Goal: Transaction & Acquisition: Download file/media

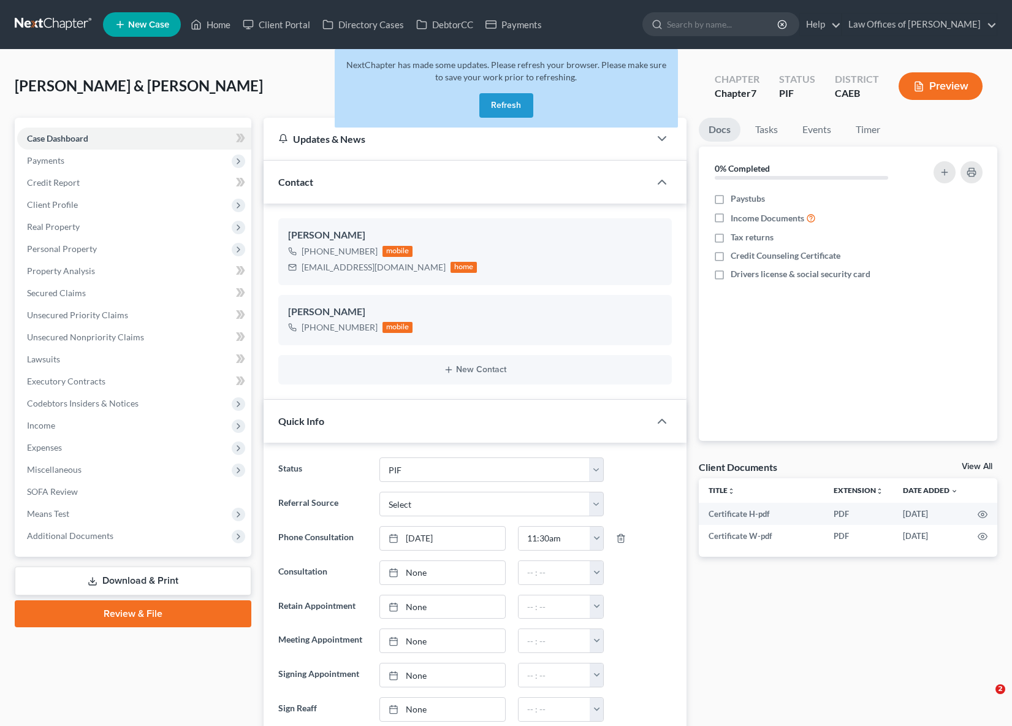
select select "11"
select select "0"
click at [507, 107] on button "Refresh" at bounding box center [506, 105] width 54 height 25
click at [508, 105] on button "Refresh" at bounding box center [506, 105] width 54 height 25
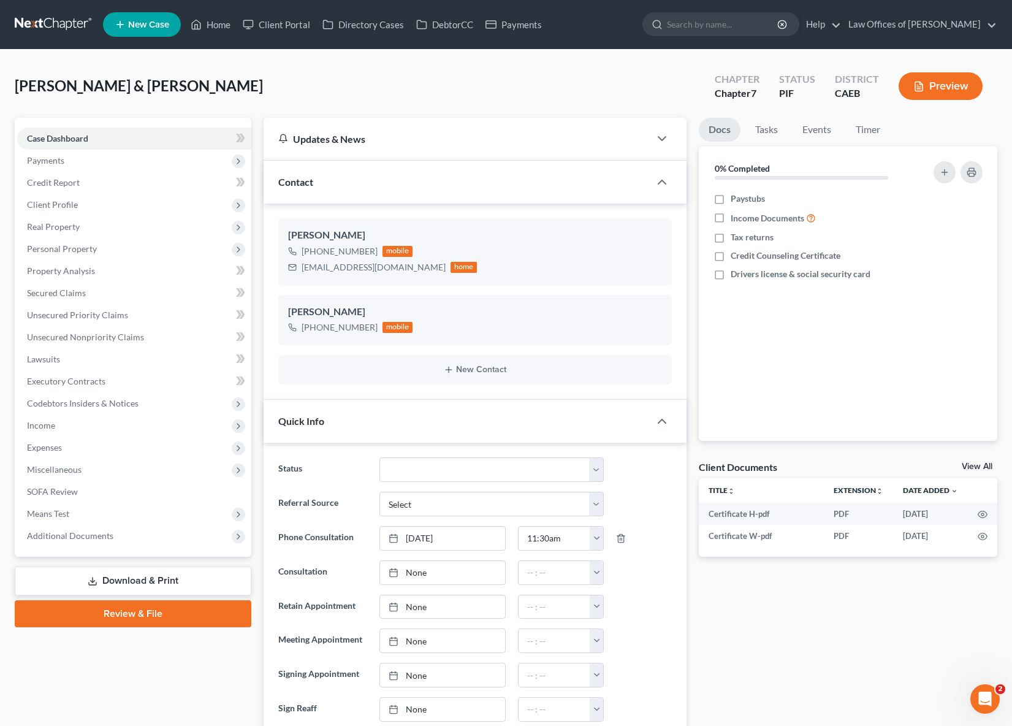
scroll to position [1972, 0]
click at [117, 296] on link "Secured Claims" at bounding box center [134, 293] width 234 height 22
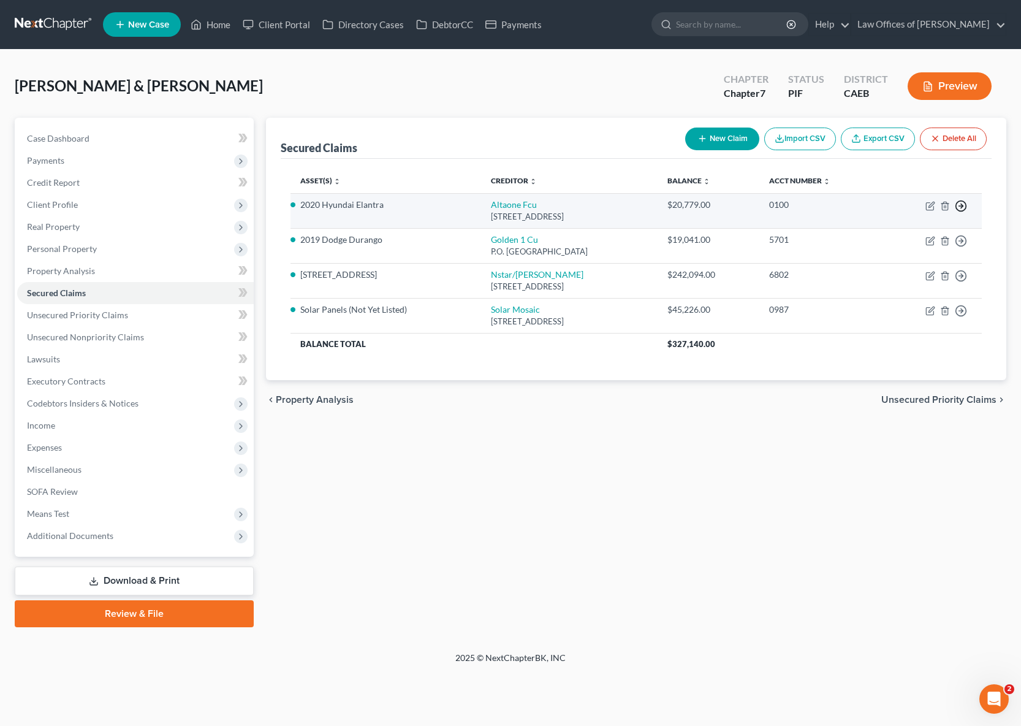
click at [962, 207] on polyline "button" at bounding box center [962, 206] width 2 height 4
click at [906, 234] on link "Move to F" at bounding box center [905, 236] width 102 height 21
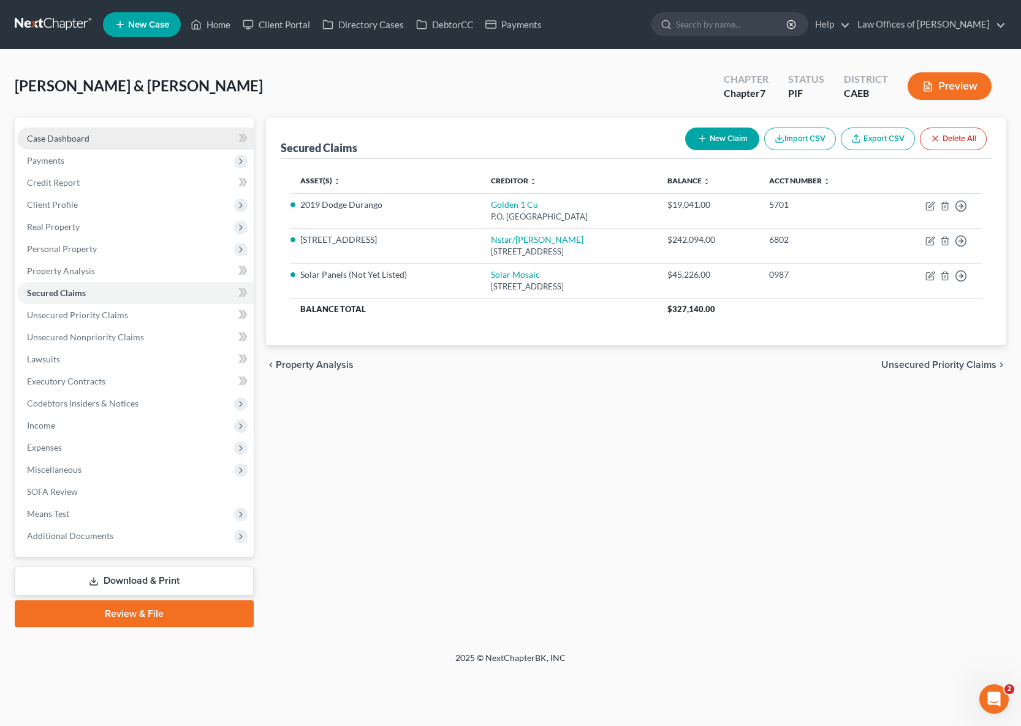
click at [165, 140] on link "Case Dashboard" at bounding box center [135, 138] width 237 height 22
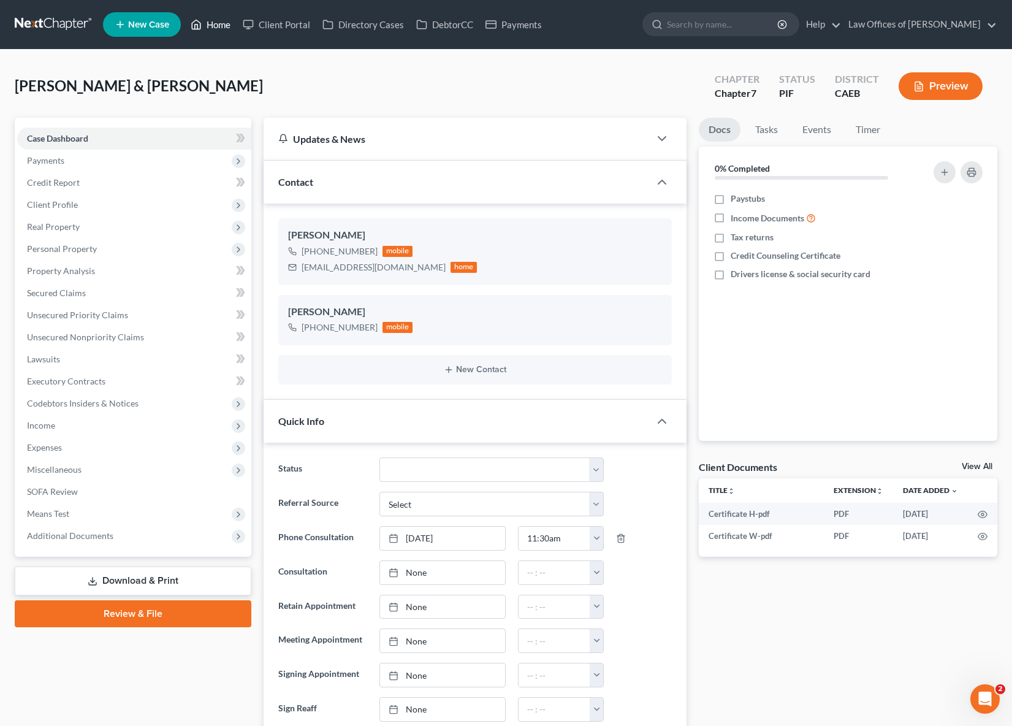
click at [223, 28] on link "Home" at bounding box center [210, 24] width 52 height 22
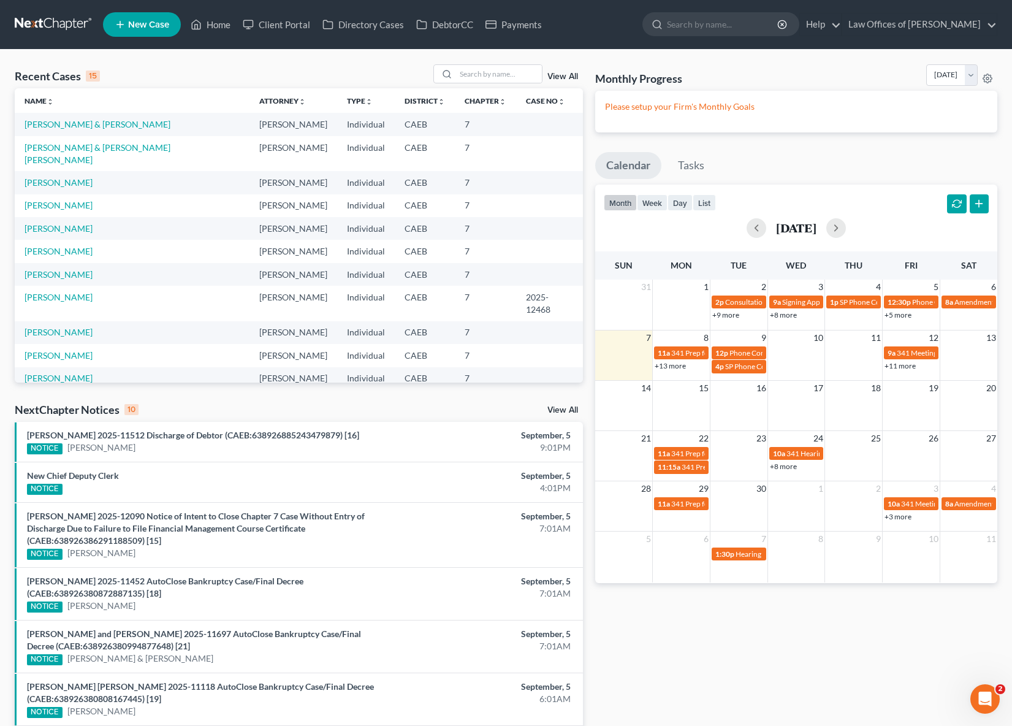
click at [670, 367] on link "+13 more" at bounding box center [670, 365] width 31 height 9
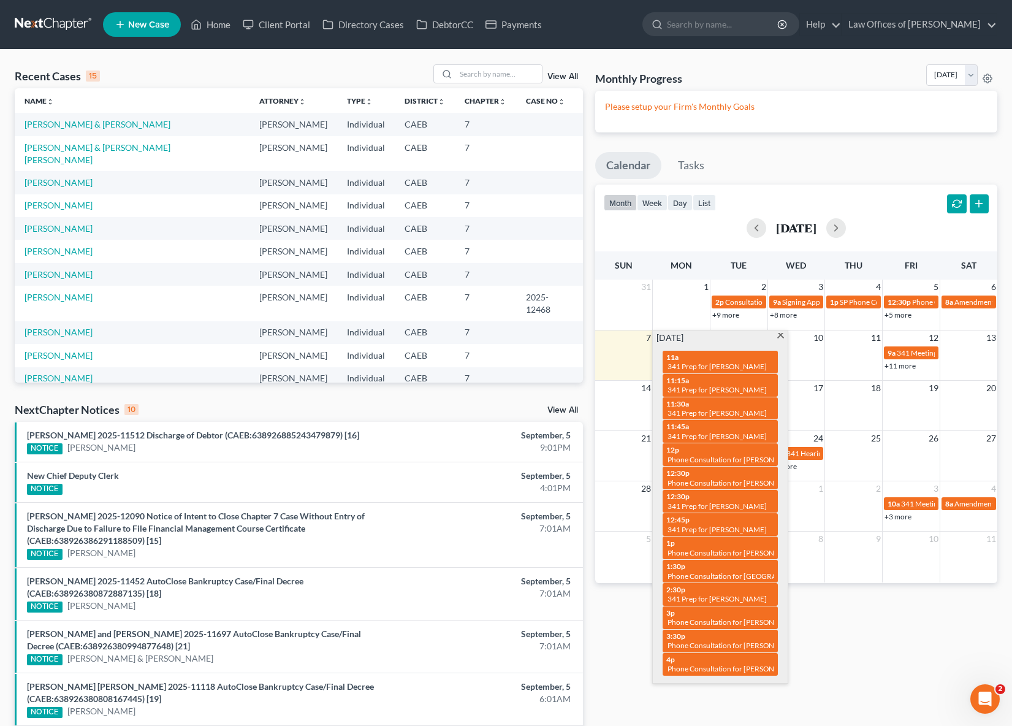
click at [779, 338] on span at bounding box center [780, 337] width 9 height 8
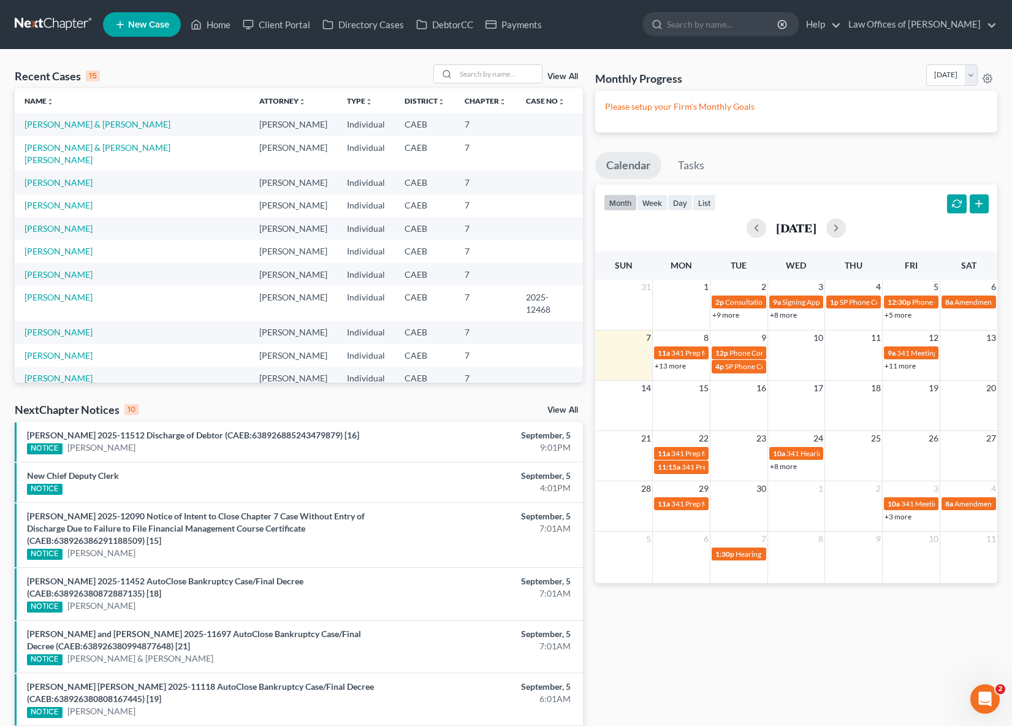
click at [899, 364] on link "+11 more" at bounding box center [899, 365] width 31 height 9
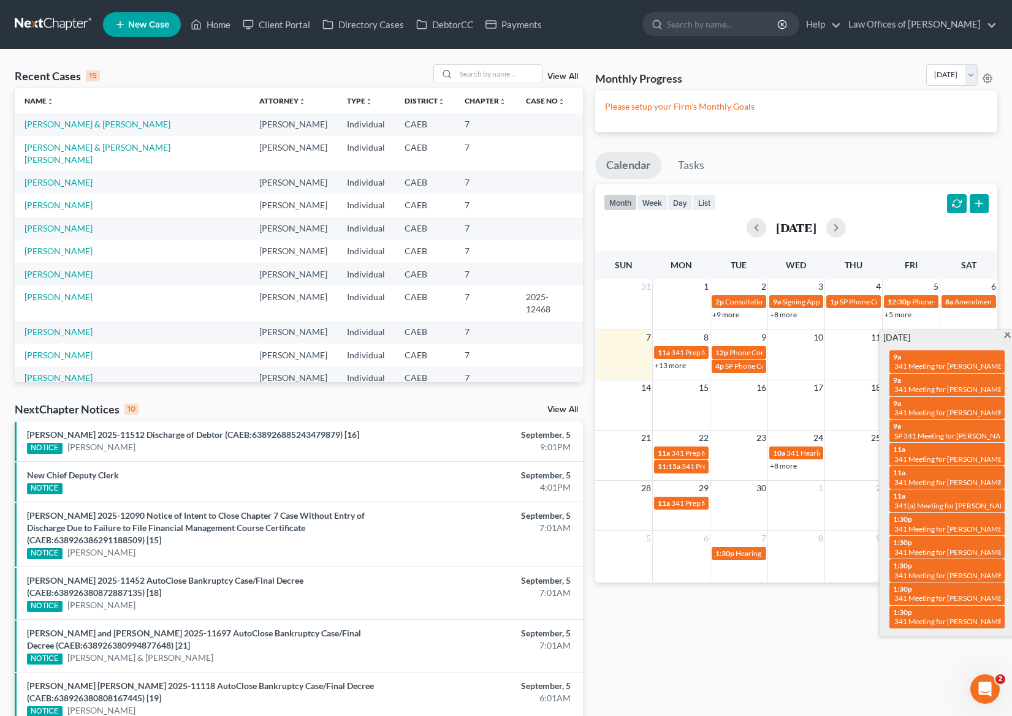
click at [1008, 335] on span at bounding box center [1007, 337] width 9 height 8
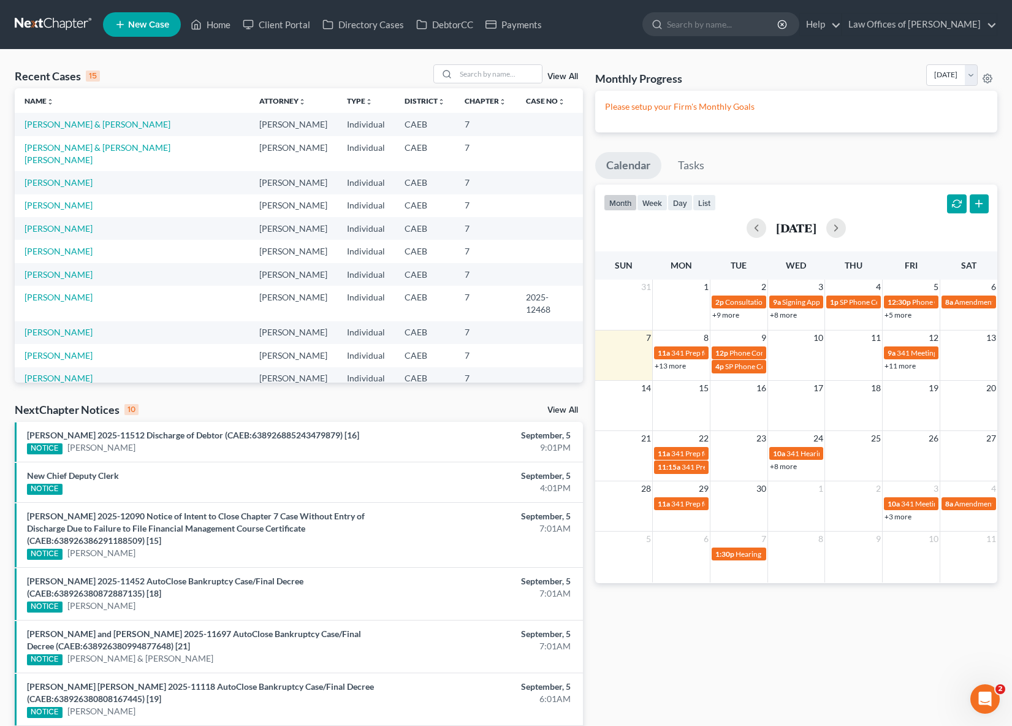
click at [893, 517] on link "+3 more" at bounding box center [897, 516] width 27 height 9
click at [685, 502] on span "341 Prep for [PERSON_NAME]" at bounding box center [720, 503] width 99 height 9
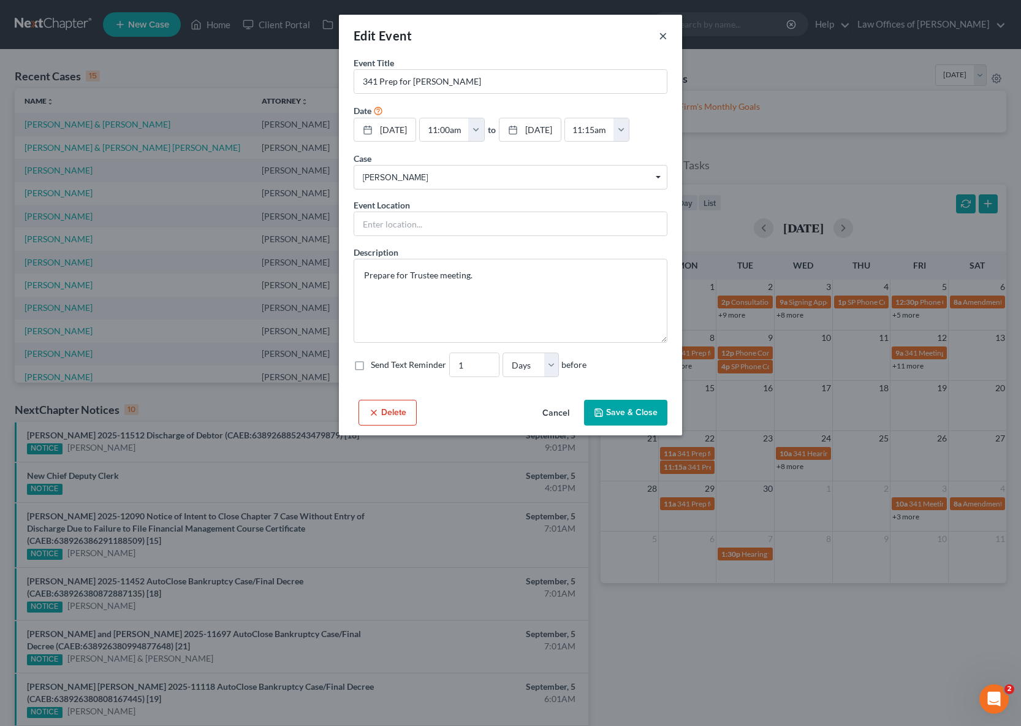
click at [663, 34] on button "×" at bounding box center [663, 35] width 9 height 15
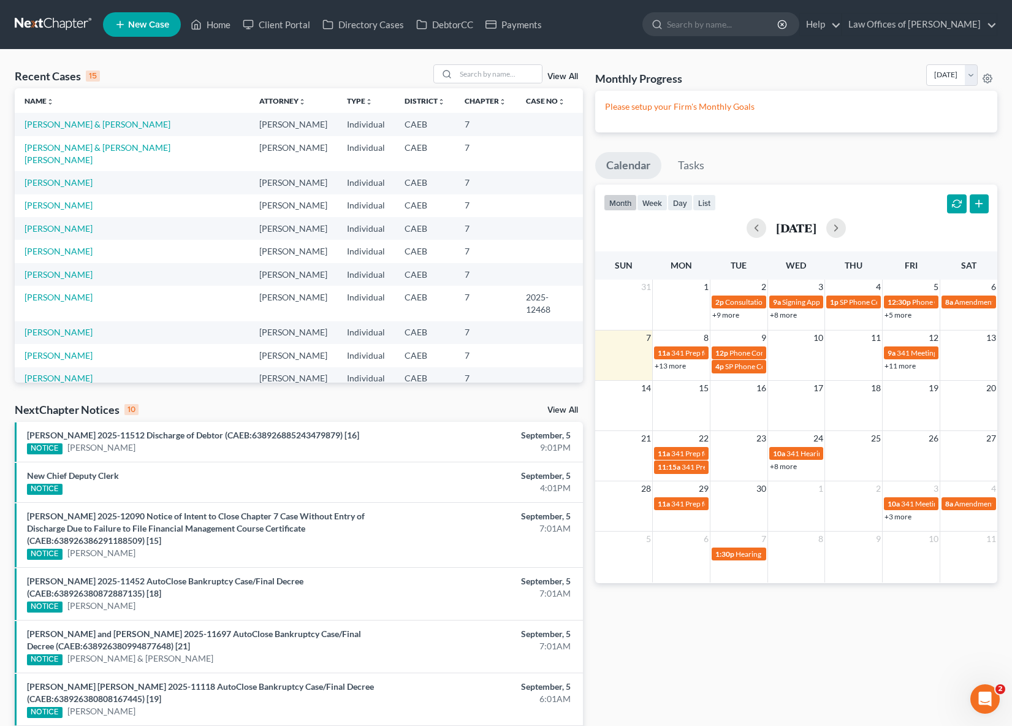
click at [896, 517] on link "+3 more" at bounding box center [897, 516] width 27 height 9
click at [697, 454] on span "341 Prep for [PERSON_NAME]" at bounding box center [720, 453] width 99 height 9
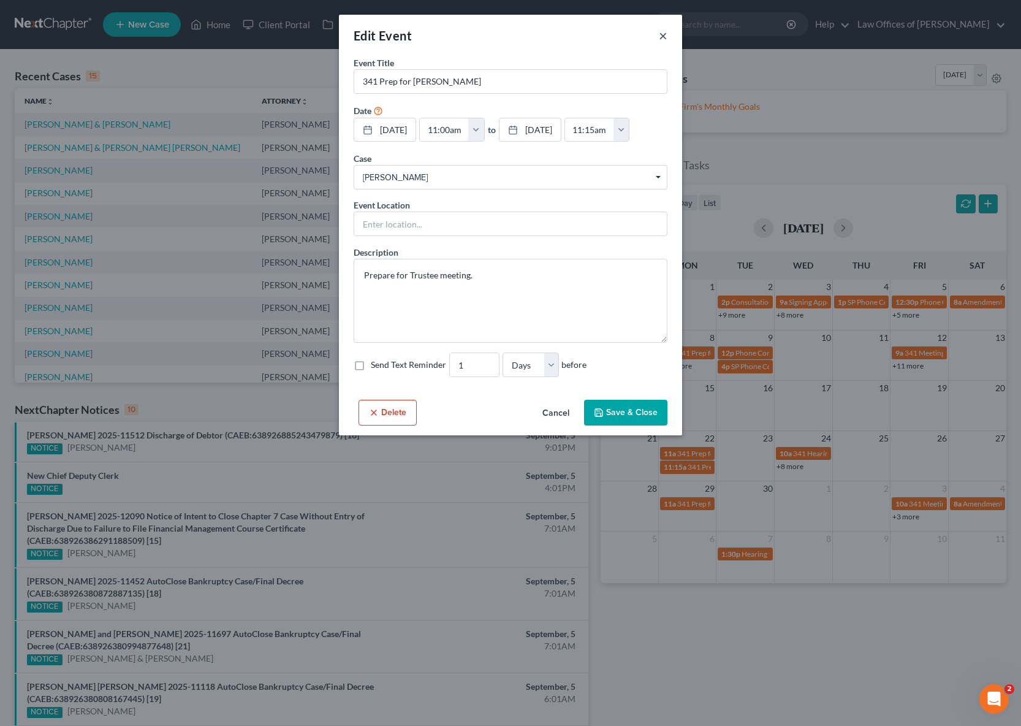
click at [659, 30] on button "×" at bounding box center [663, 35] width 9 height 15
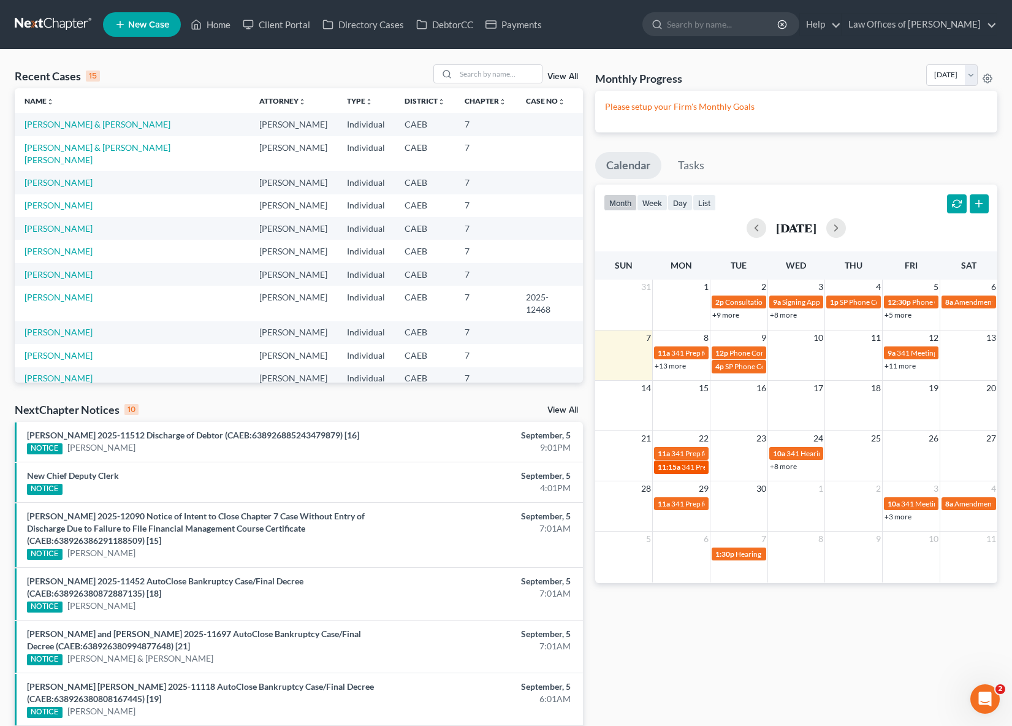
click at [685, 473] on link "11:15a 341 Prep for Alarcon-Dondiego, Joselito & Andrino-Dondiego, Cristy" at bounding box center [681, 466] width 55 height 13
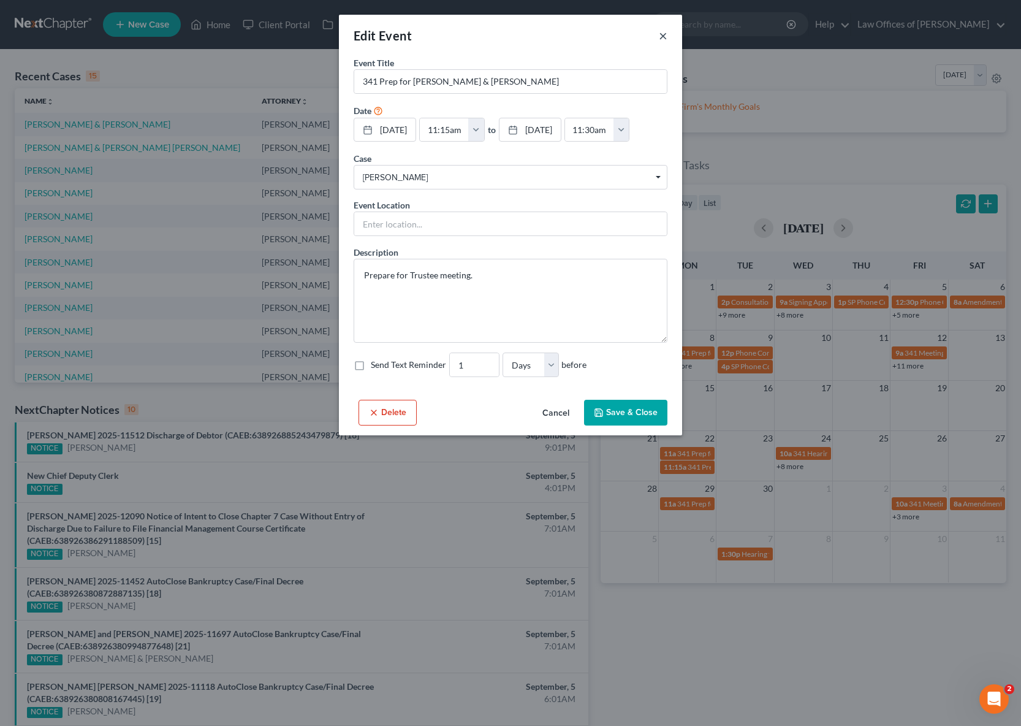
click at [661, 34] on button "×" at bounding box center [663, 35] width 9 height 15
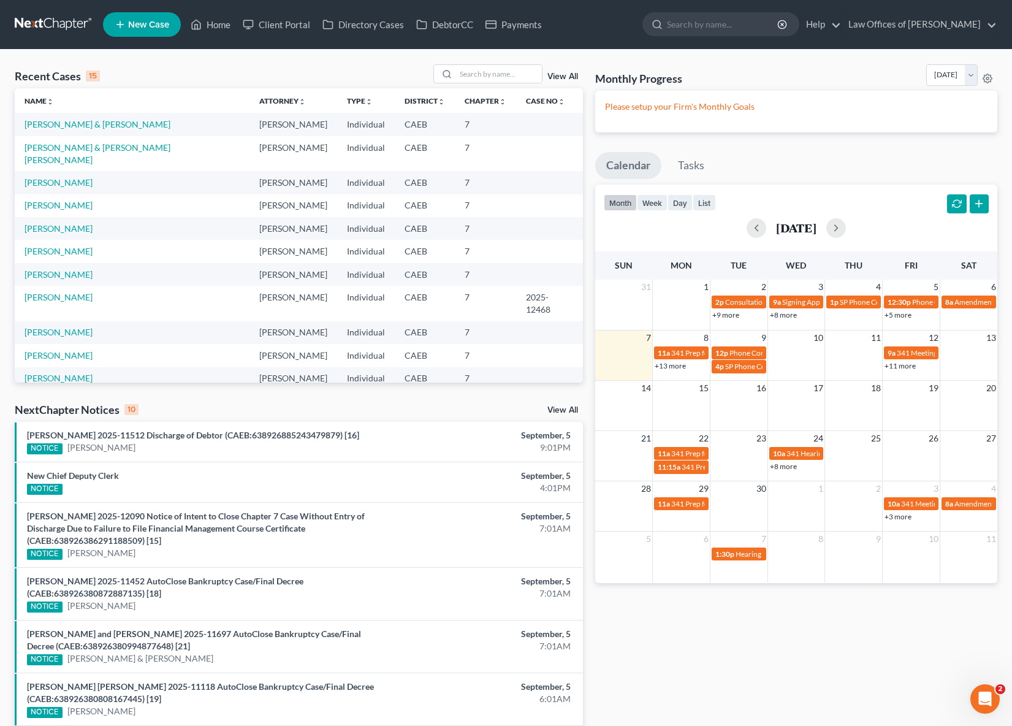
click at [780, 465] on link "+8 more" at bounding box center [783, 466] width 27 height 9
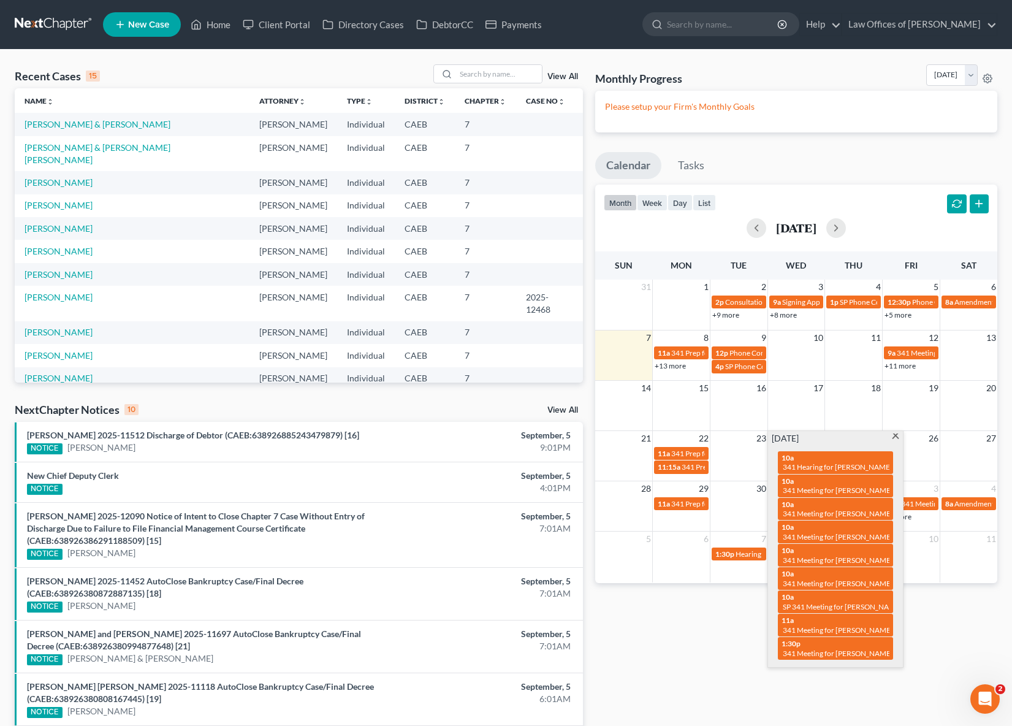
click at [896, 435] on span at bounding box center [895, 437] width 9 height 8
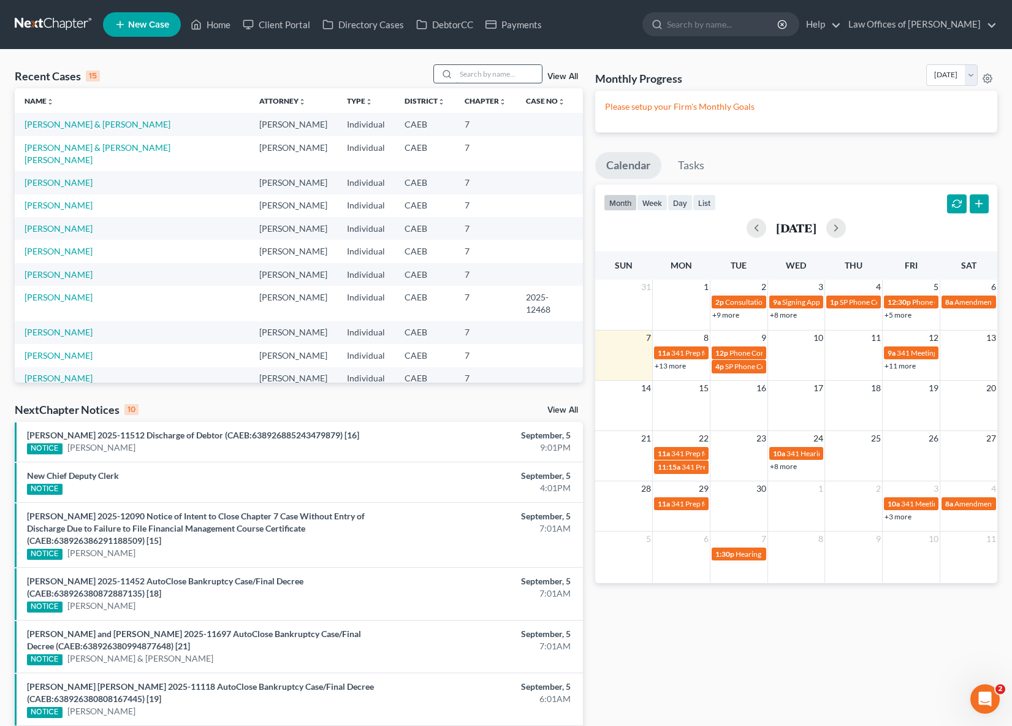
click at [506, 72] on input "search" at bounding box center [499, 74] width 86 height 18
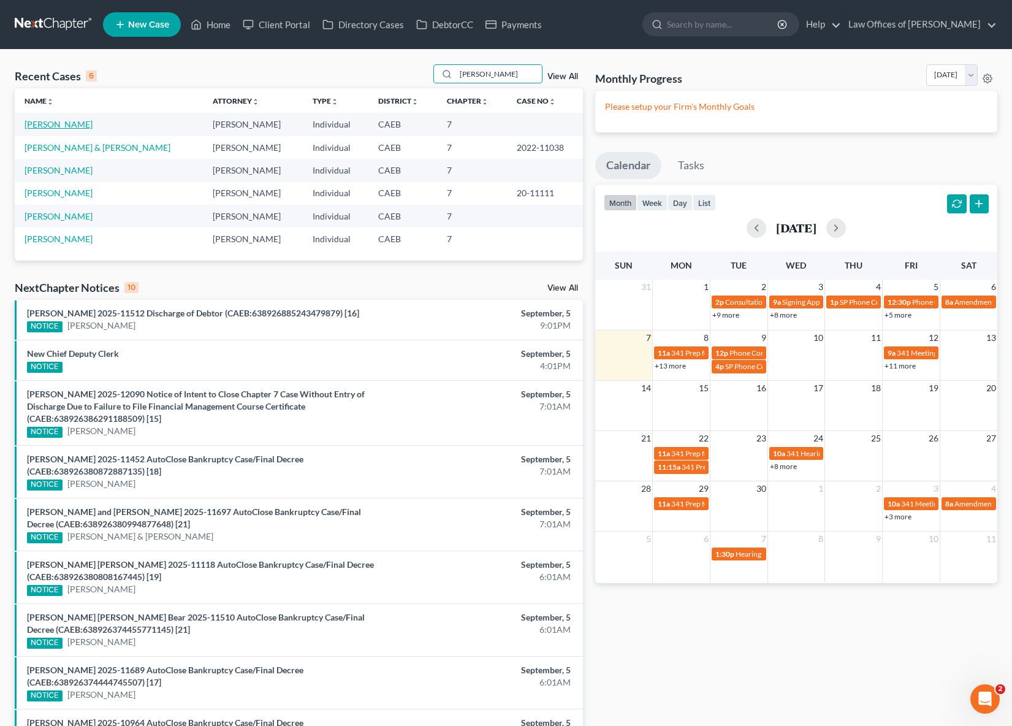
type input "Alvaro"
click at [77, 128] on link "[PERSON_NAME]" at bounding box center [59, 124] width 68 height 10
select select "6"
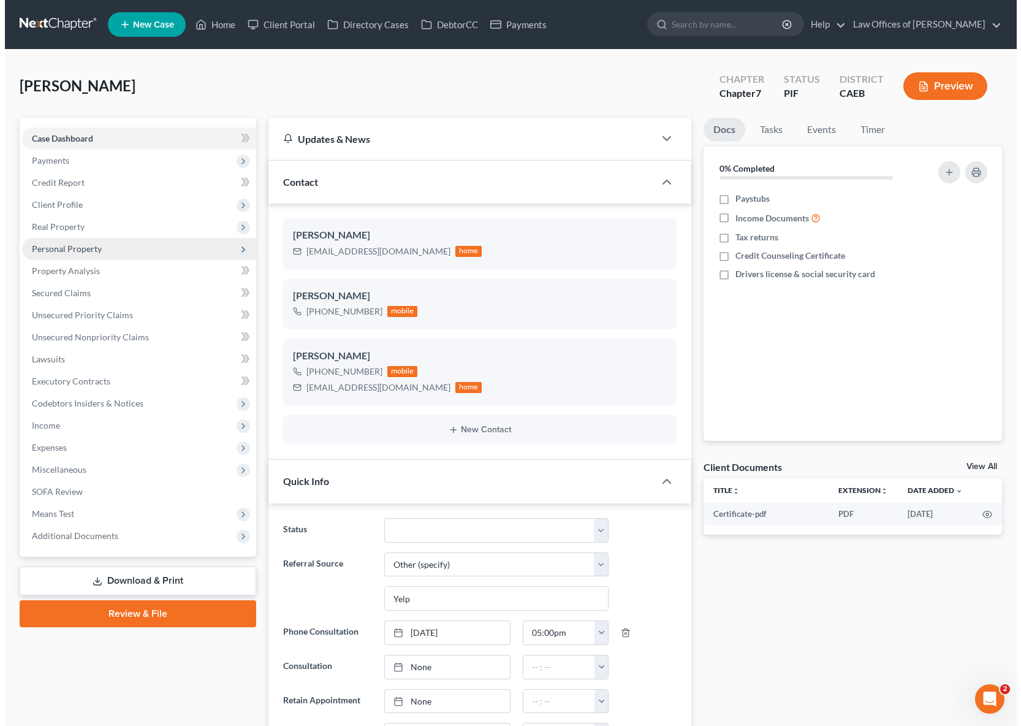
scroll to position [2405, 0]
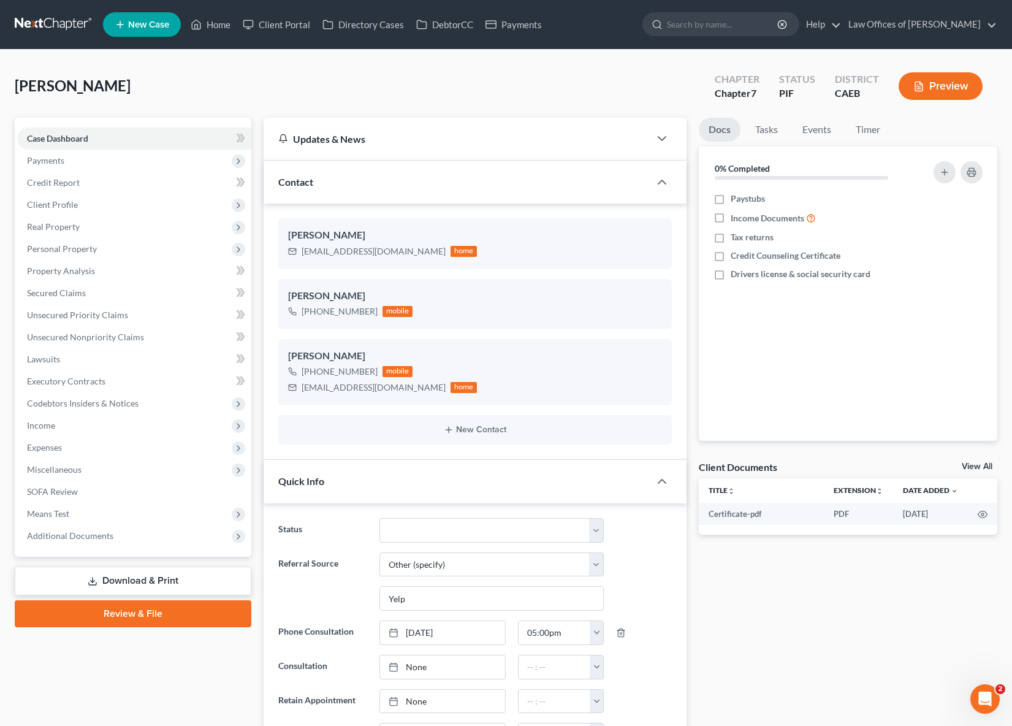
click at [174, 573] on link "Download & Print" at bounding box center [133, 580] width 237 height 29
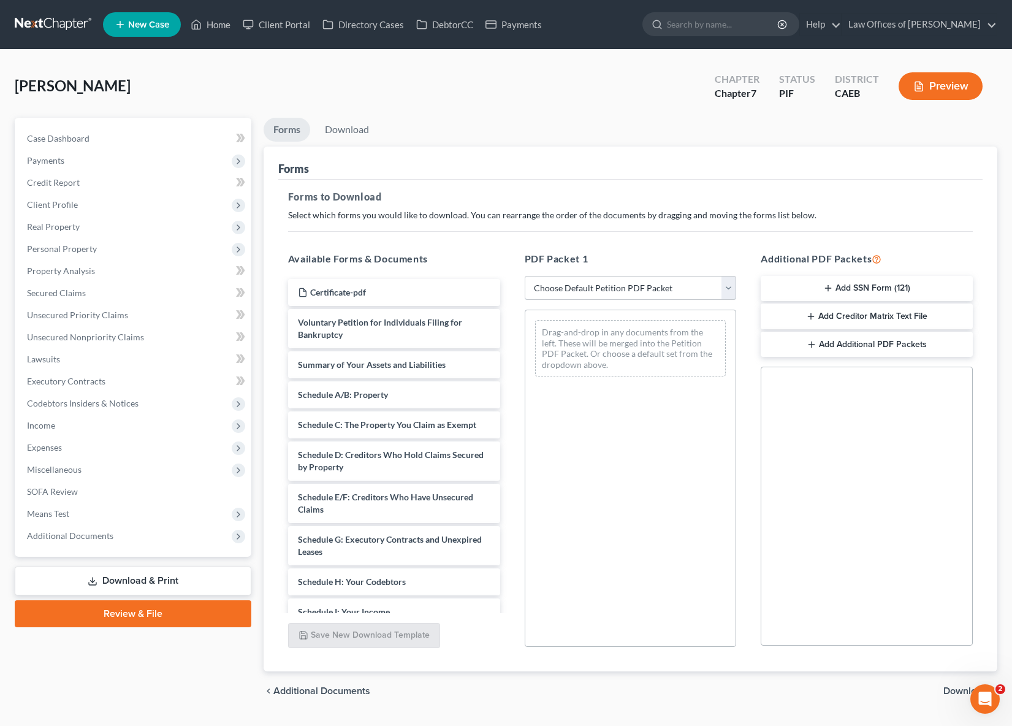
click at [729, 288] on select "Choose Default Petition PDF Packet Complete Bankruptcy Petition (all forms and …" at bounding box center [631, 288] width 212 height 25
select select "3"
click at [525, 276] on select "Choose Default Petition PDF Packet Complete Bankruptcy Petition (all forms and …" at bounding box center [631, 288] width 212 height 25
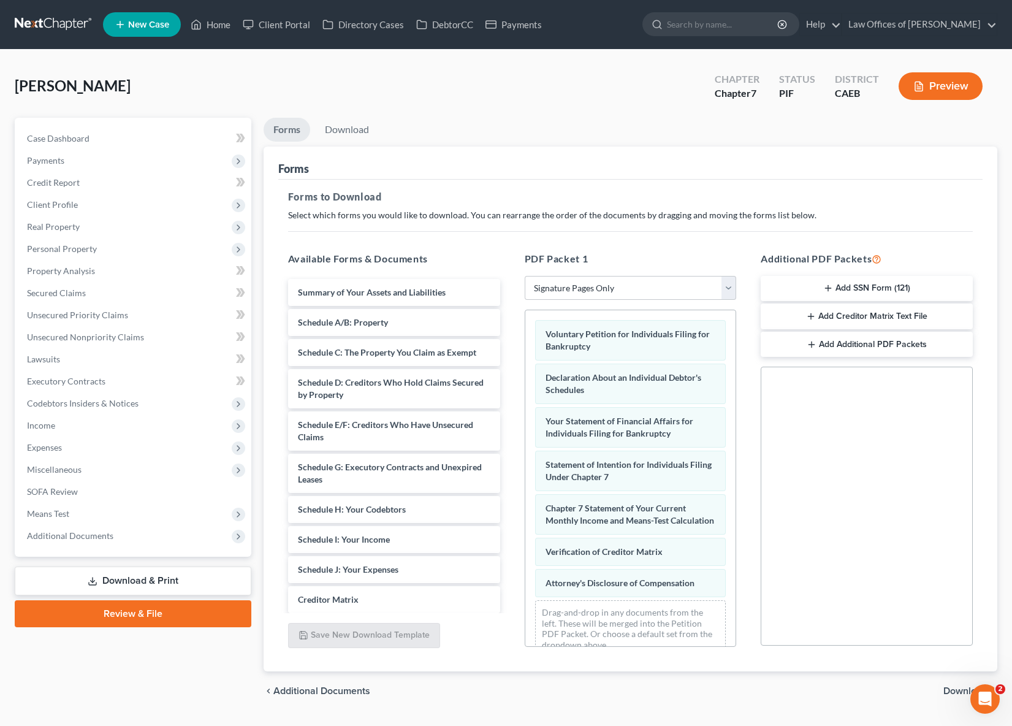
click at [946, 687] on span "Download" at bounding box center [965, 691] width 44 height 10
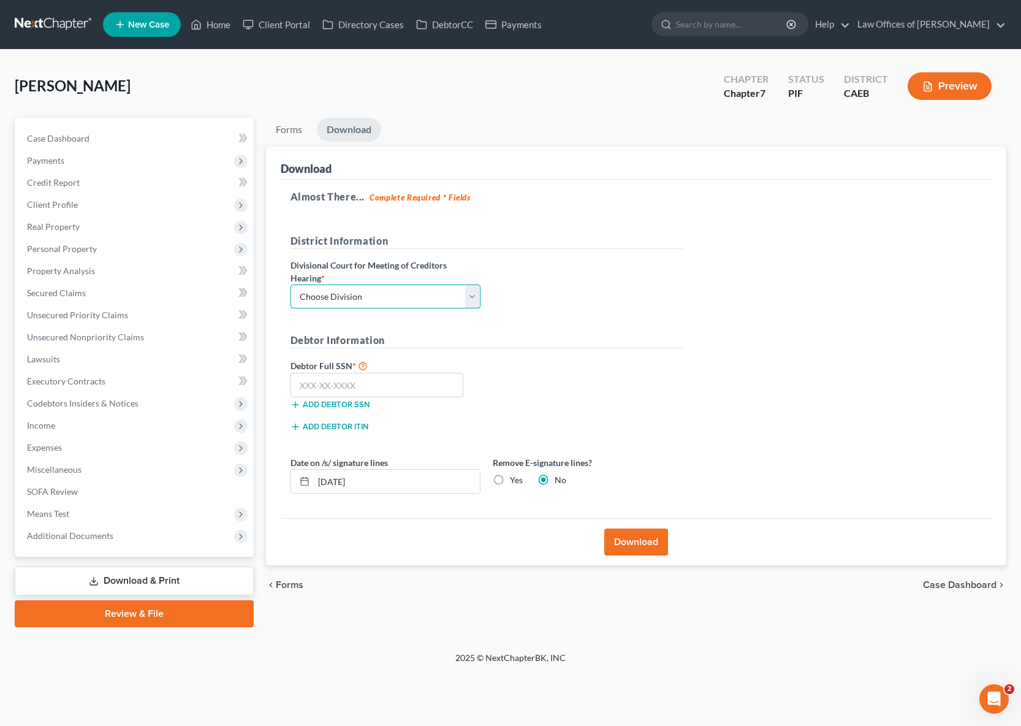
click at [469, 294] on select "Choose Division Fresno Modesto Sacramento" at bounding box center [386, 296] width 190 height 25
select select "0"
click at [291, 284] on select "Choose Division Fresno Modesto Sacramento" at bounding box center [386, 296] width 190 height 25
click at [408, 382] on input "text" at bounding box center [377, 385] width 173 height 25
type input "111-11-1111"
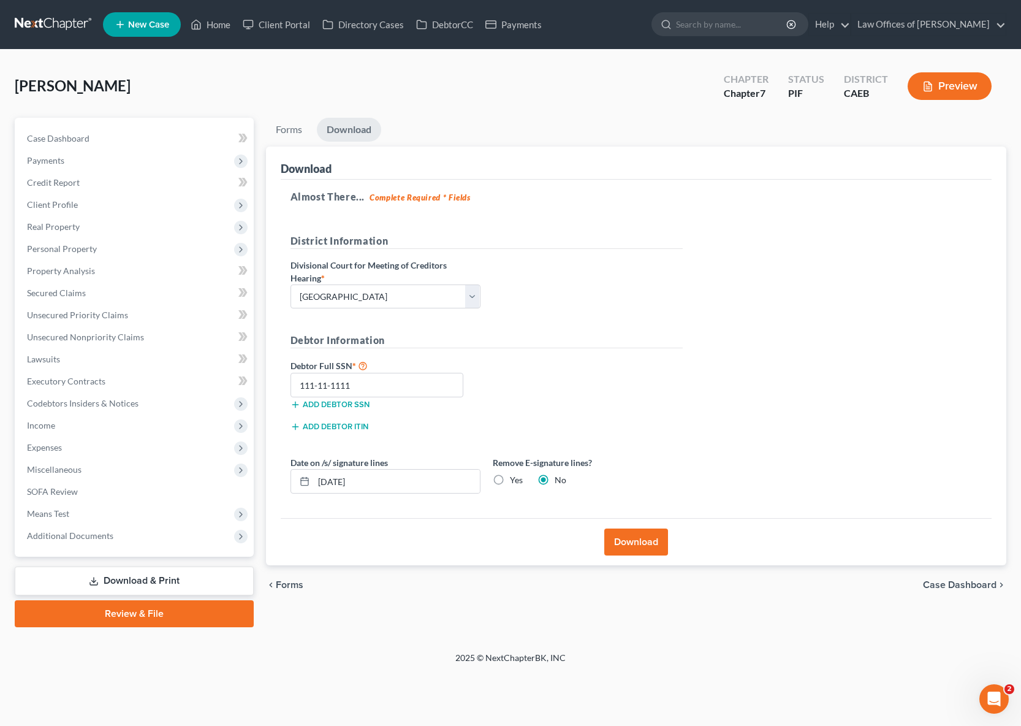
click at [642, 543] on button "Download" at bounding box center [636, 541] width 64 height 27
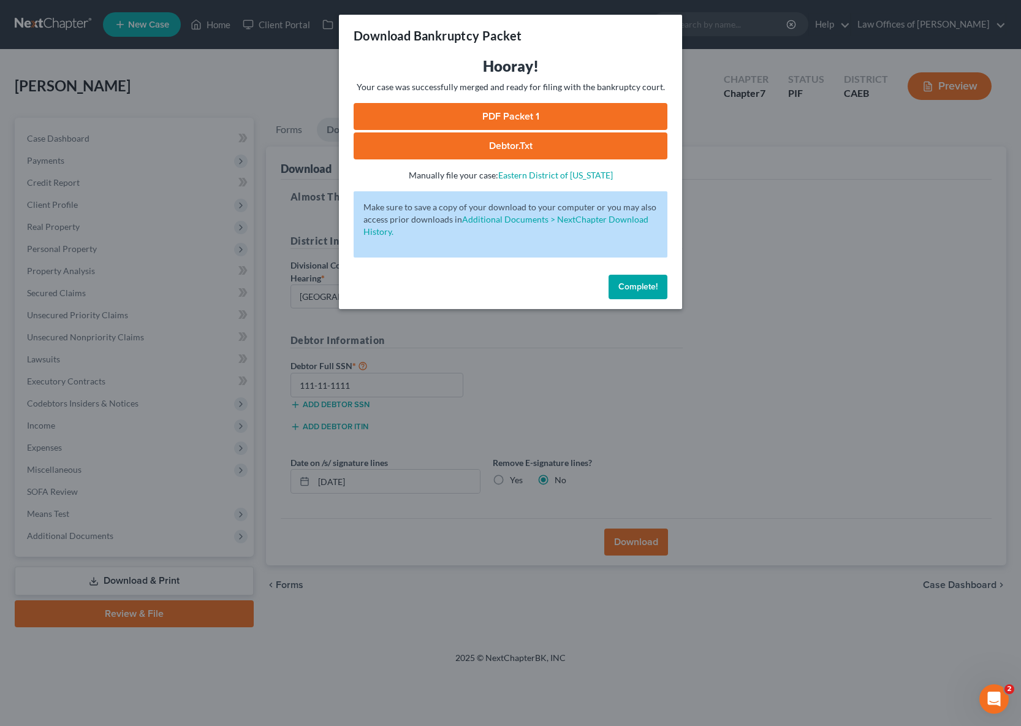
click at [486, 117] on link "PDF Packet 1" at bounding box center [511, 116] width 314 height 27
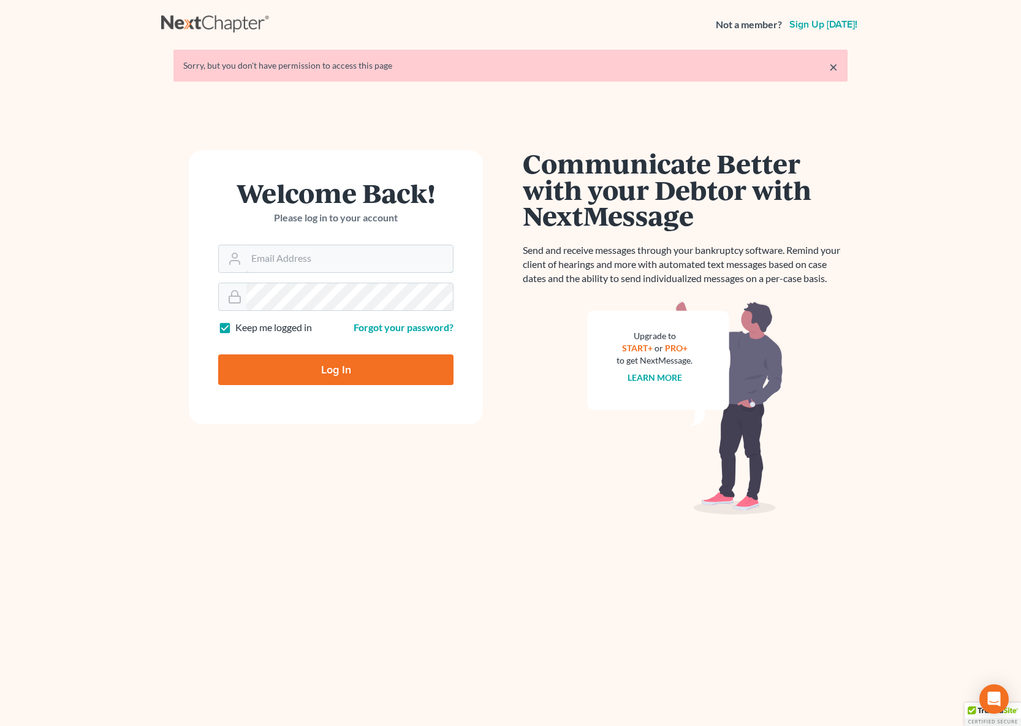
type input "[EMAIL_ADDRESS][DOMAIN_NAME]"
click at [337, 370] on input "Log In" at bounding box center [335, 369] width 235 height 31
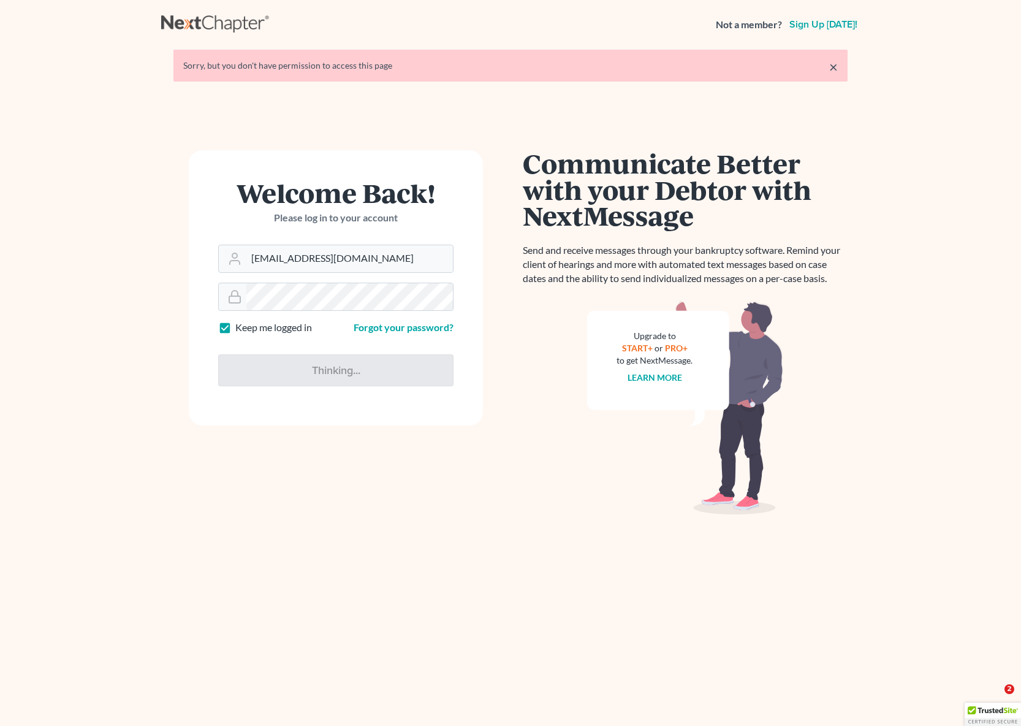
type input "Thinking..."
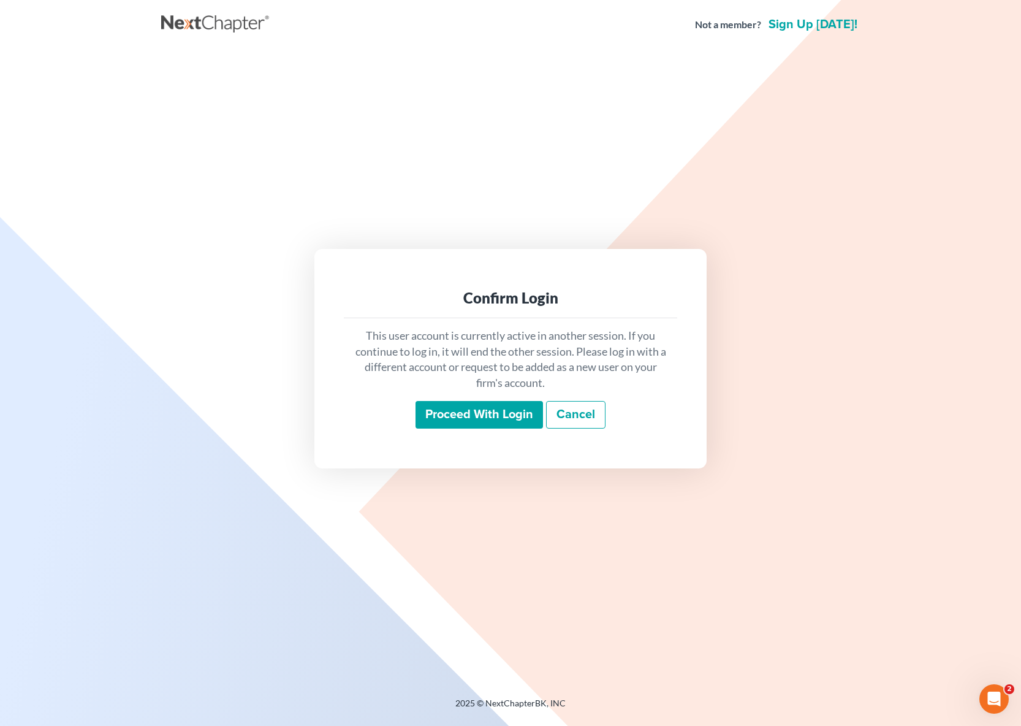
click at [503, 417] on input "Proceed with login" at bounding box center [479, 415] width 127 height 28
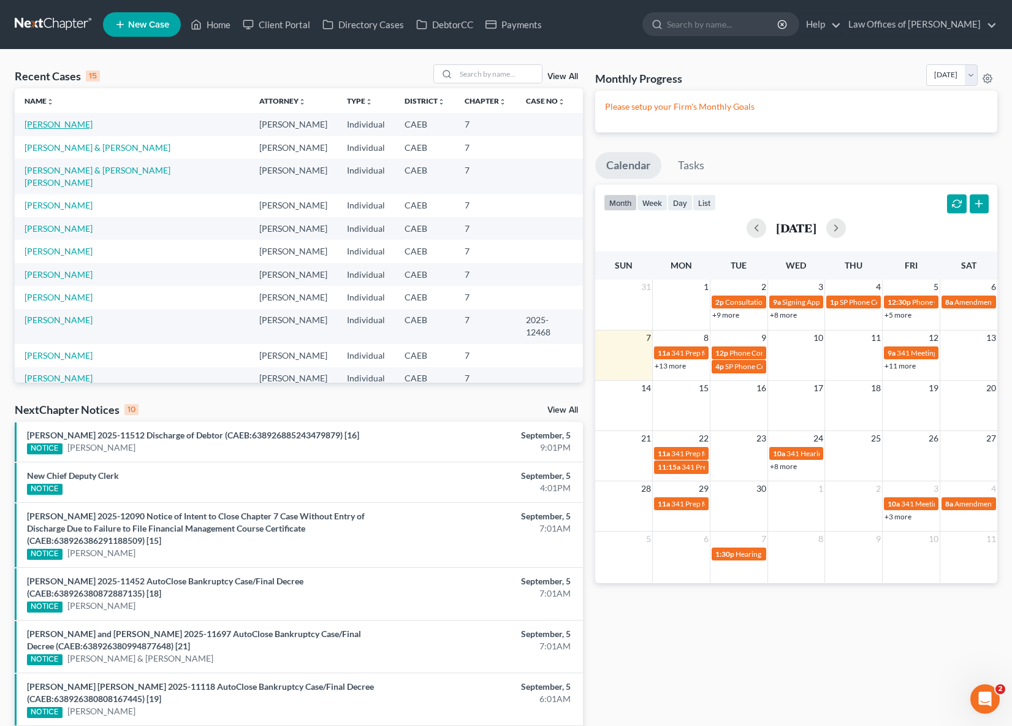
click at [70, 127] on link "[PERSON_NAME]" at bounding box center [59, 124] width 68 height 10
select select "6"
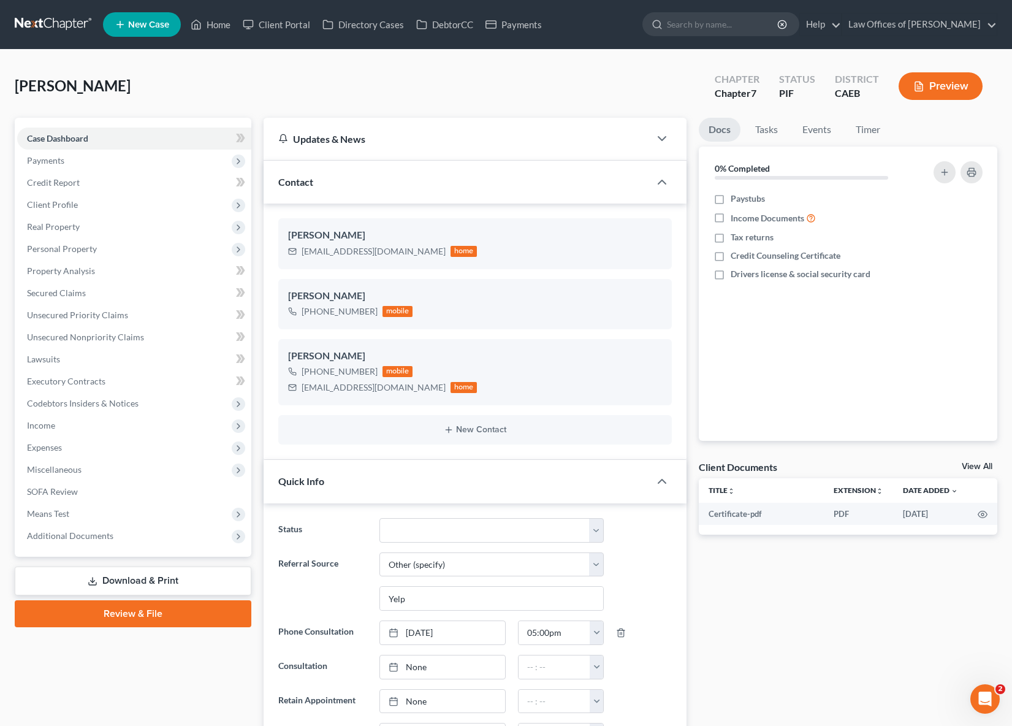
scroll to position [2405, 0]
drag, startPoint x: 302, startPoint y: 251, endPoint x: 399, endPoint y: 251, distance: 96.8
click at [399, 251] on div "[EMAIL_ADDRESS][DOMAIN_NAME]" at bounding box center [374, 251] width 144 height 12
copy div "[EMAIL_ADDRESS][DOMAIN_NAME]"
